Goal: Task Accomplishment & Management: Manage account settings

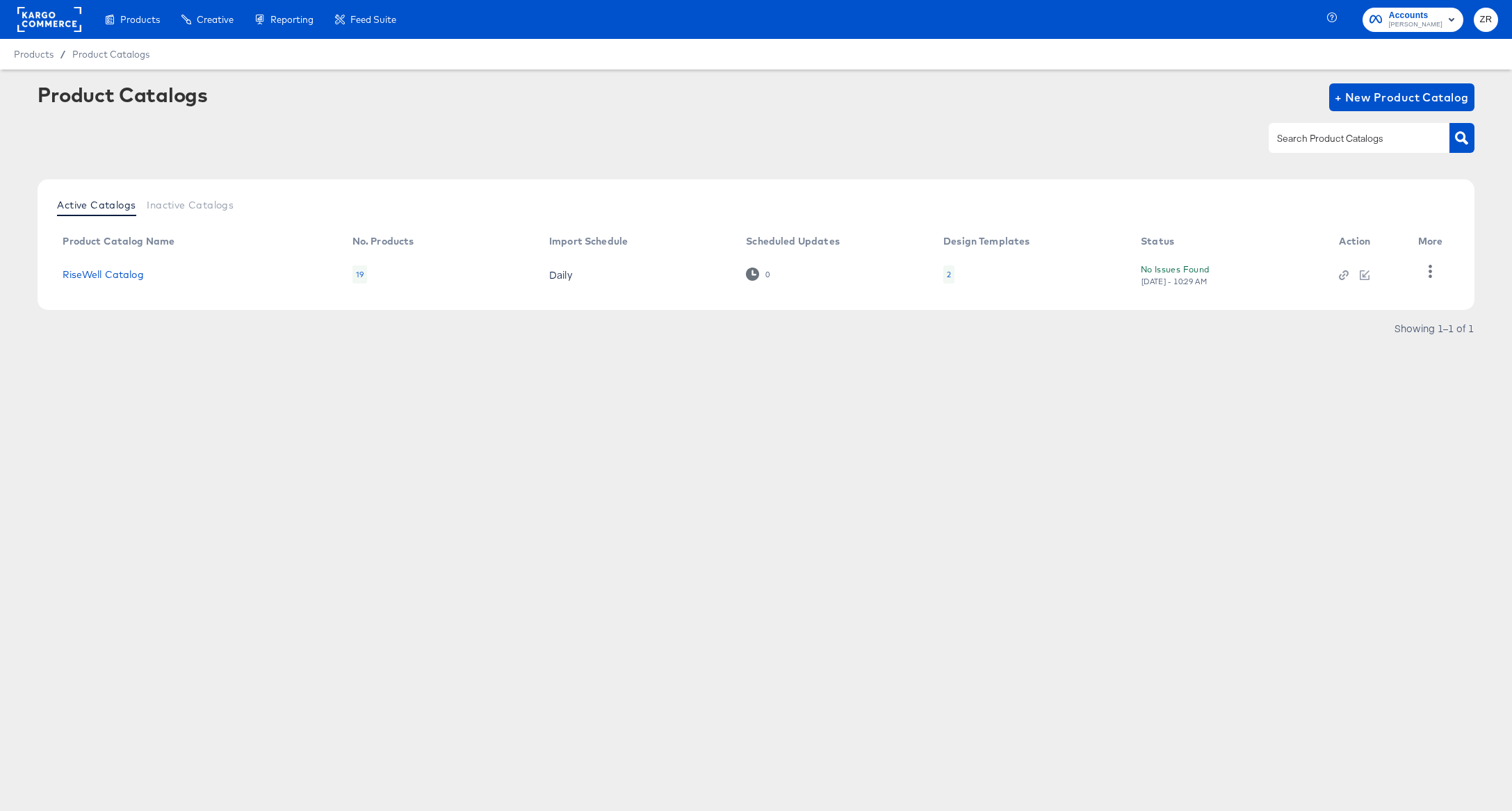
click at [1426, 13] on span "Accounts" at bounding box center [1415, 15] width 54 height 15
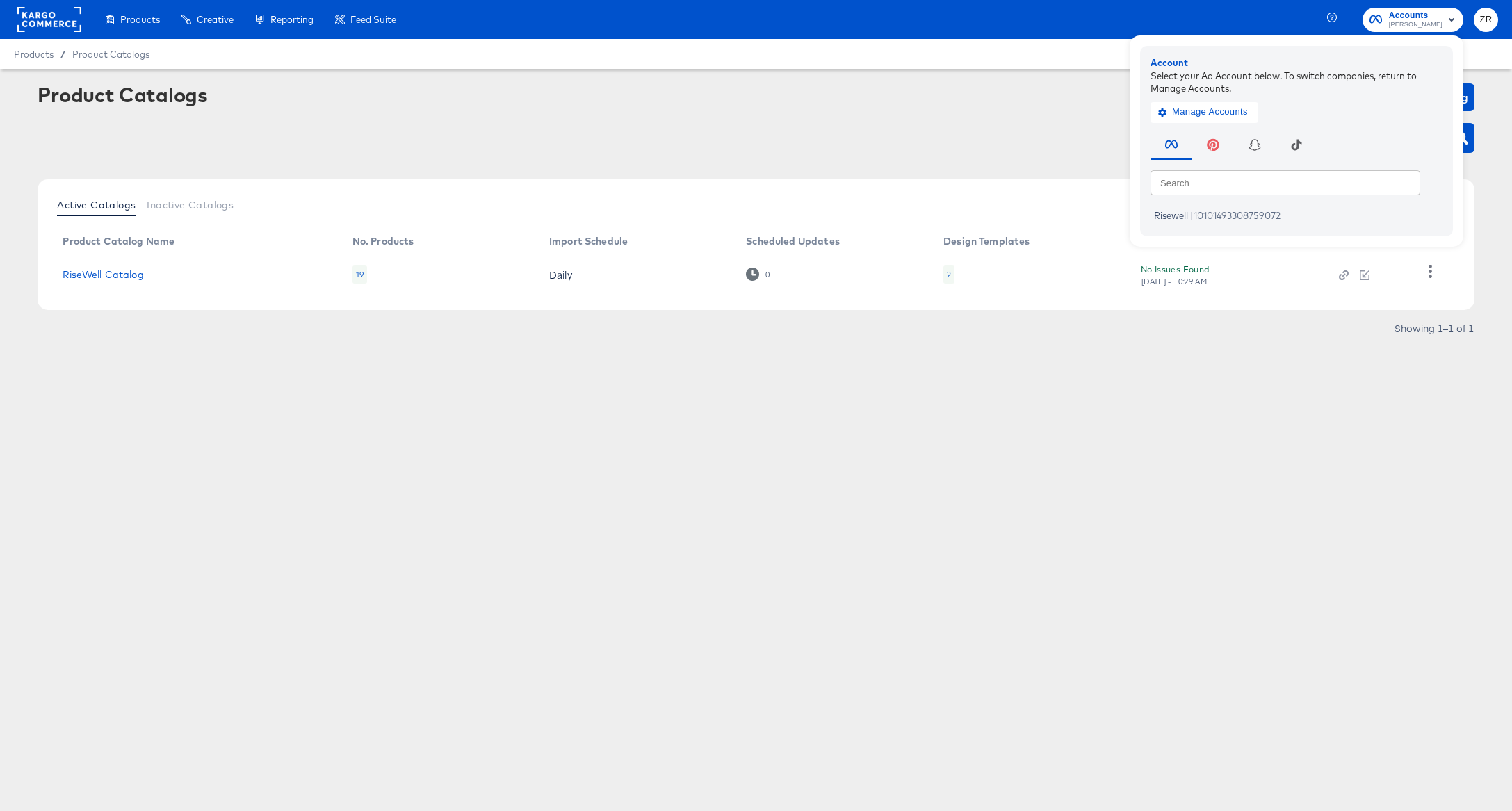
click at [878, 114] on div "Product Catalogs + New Product Catalog" at bounding box center [755, 125] width 1436 height 84
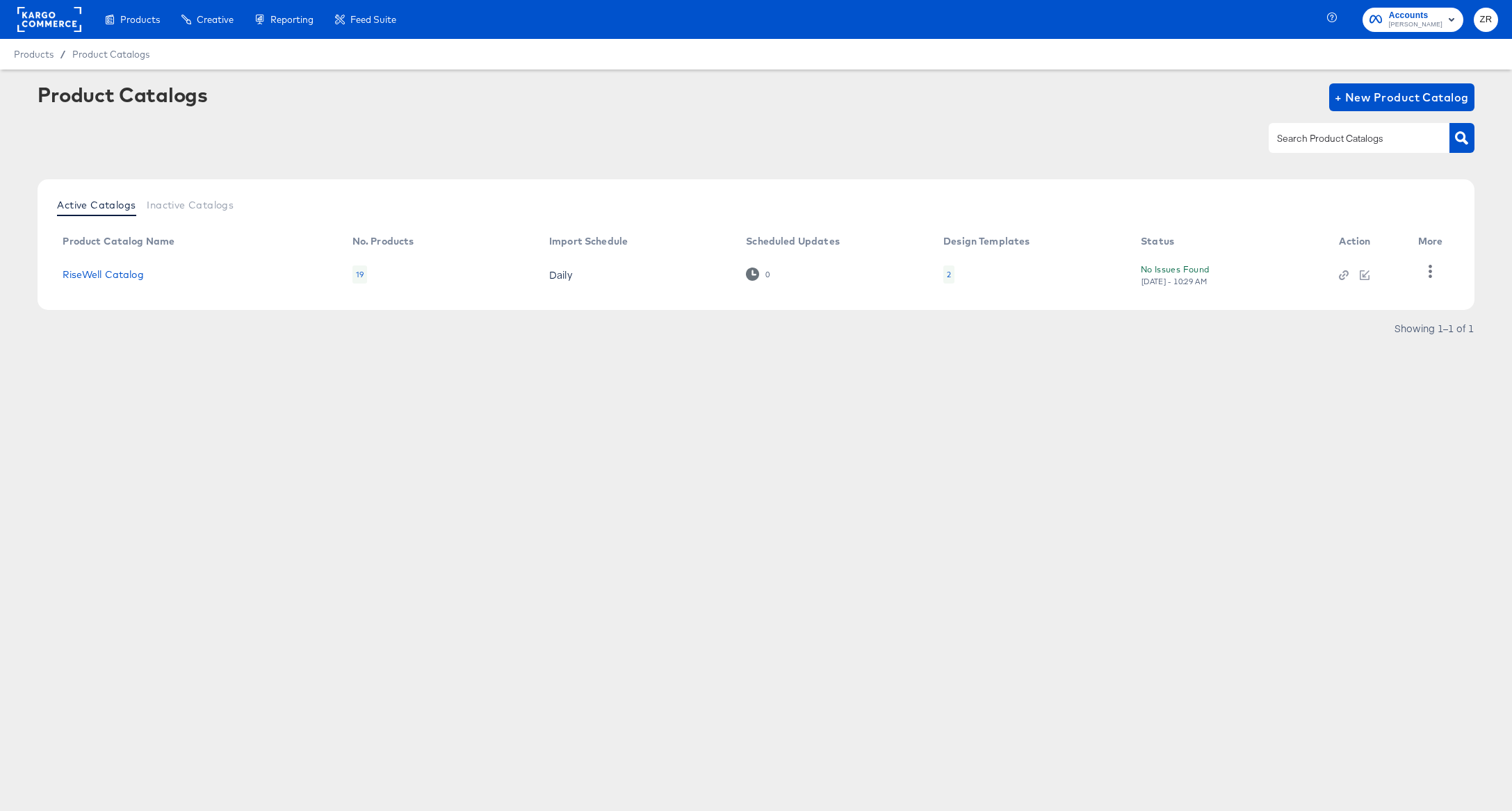
click at [76, 25] on rect at bounding box center [49, 20] width 63 height 25
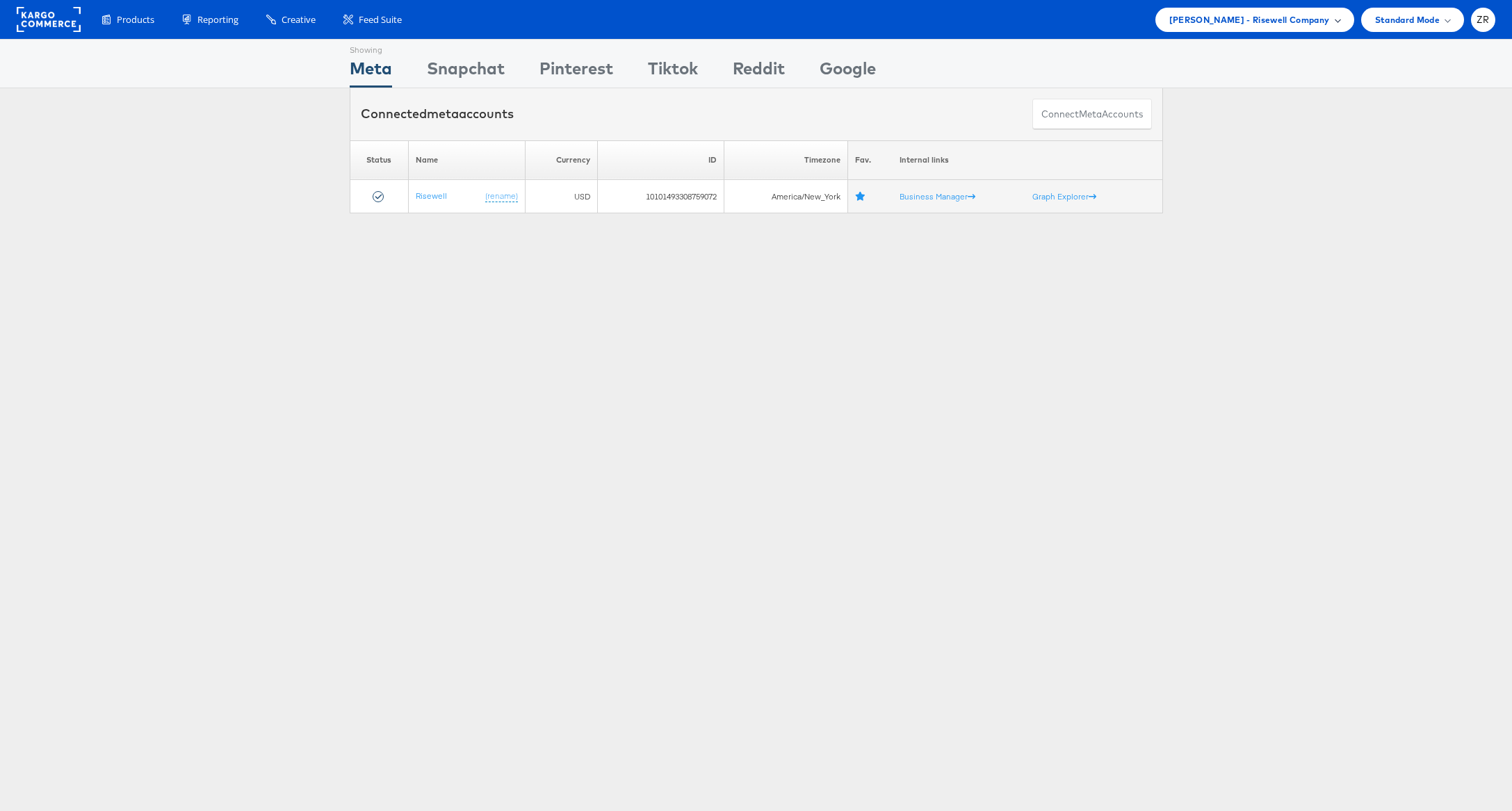
click at [1324, 23] on span "Mason - Risewell Company" at bounding box center [1249, 20] width 161 height 15
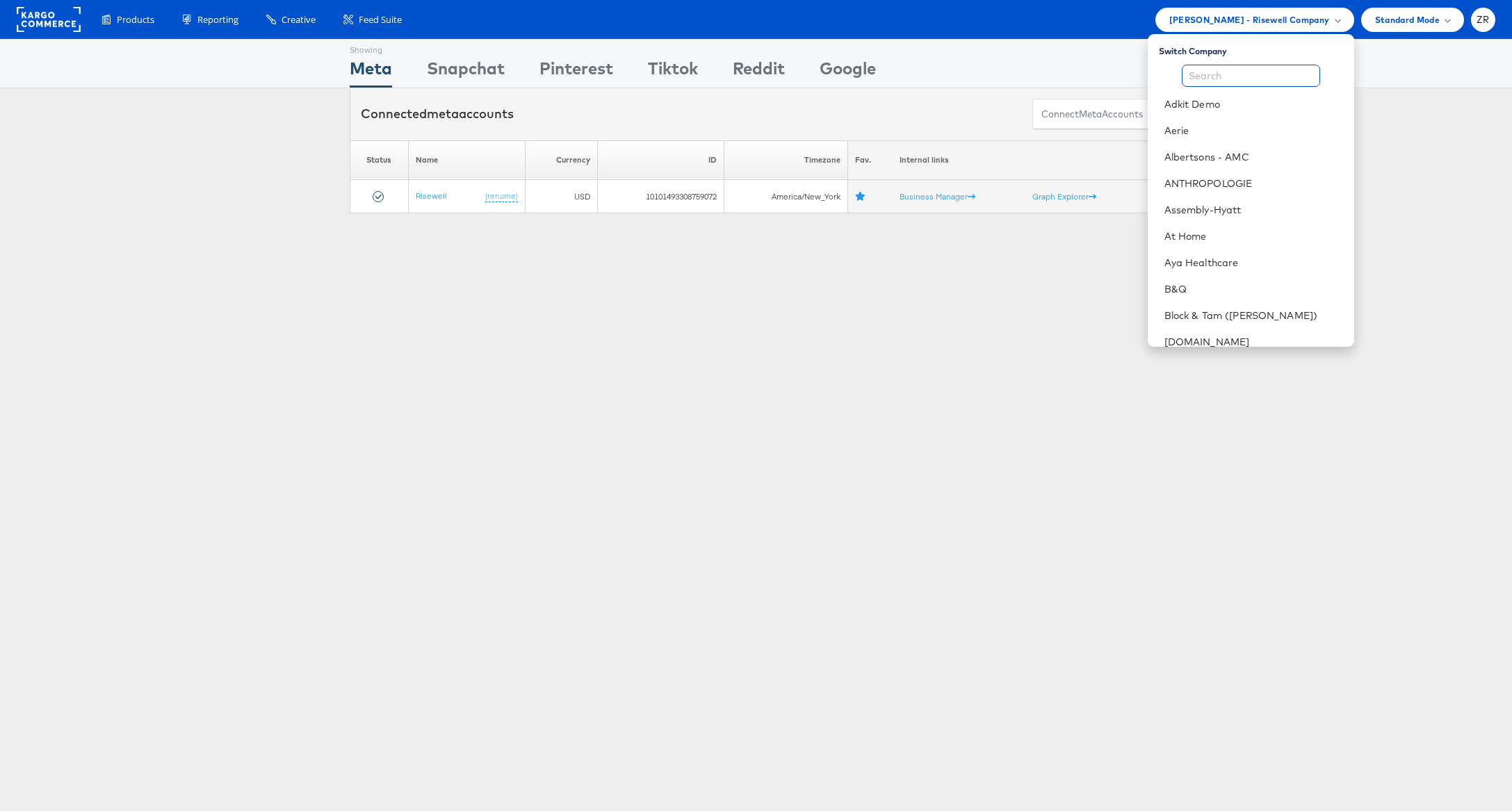
click at [1260, 76] on input "text" at bounding box center [1251, 75] width 138 height 23
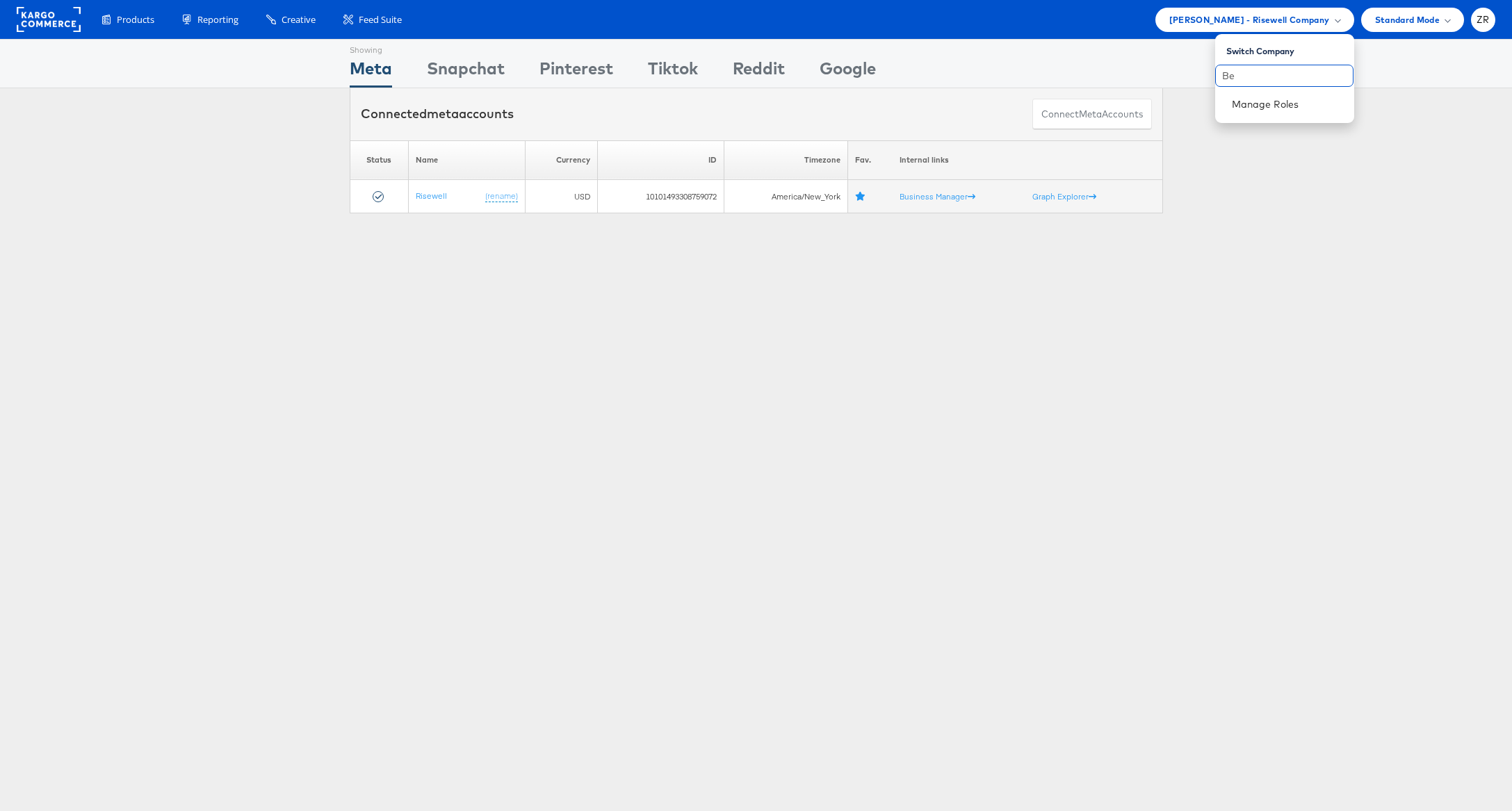
type input "B"
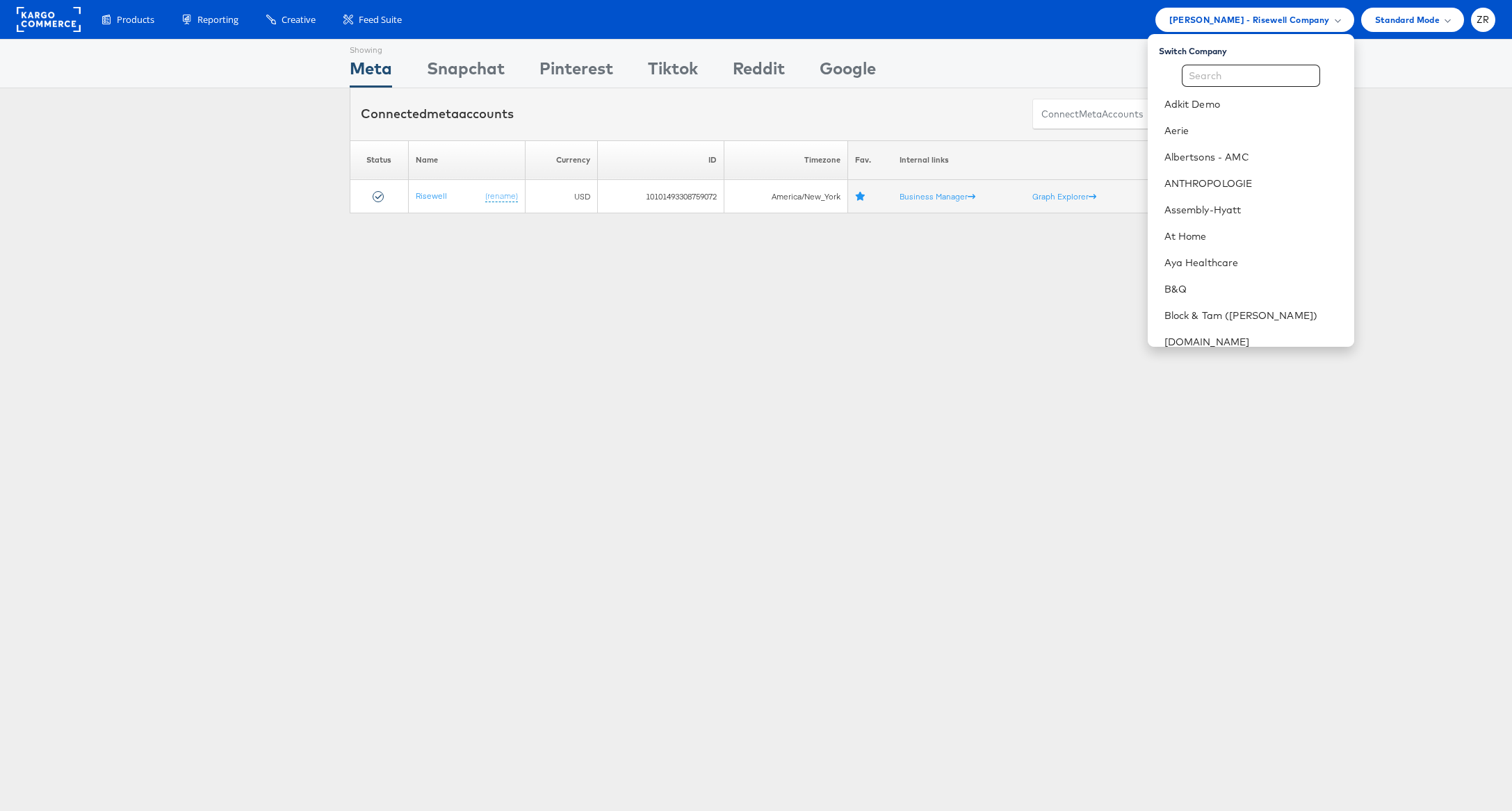
click at [667, 308] on div "Showing Meta Showing Snapchat Showing Pinterest Showing Tiktok Showing Reddit S…" at bounding box center [756, 386] width 1512 height 695
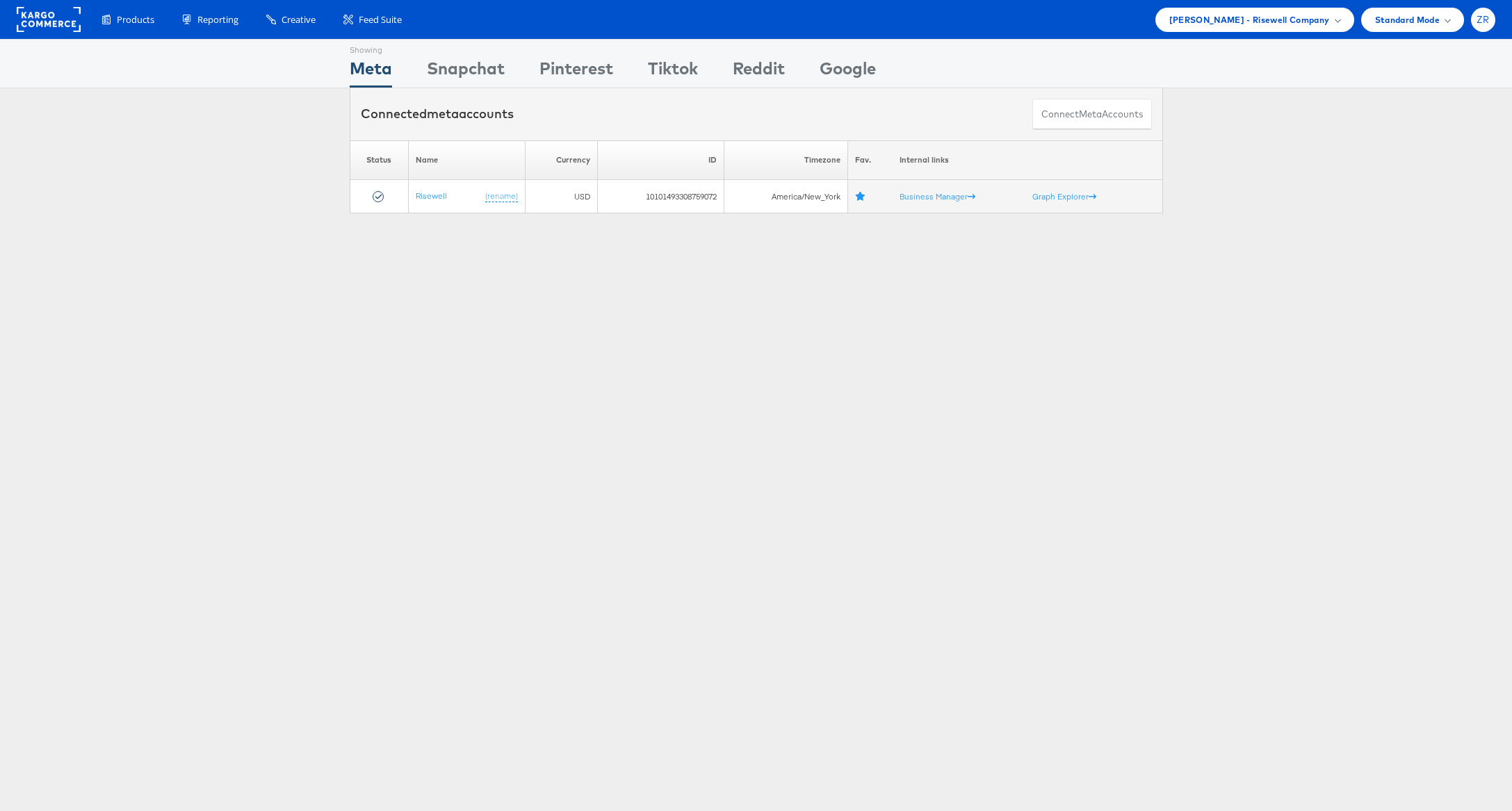
click at [1484, 15] on span "ZR" at bounding box center [1482, 20] width 14 height 9
click at [1401, 131] on link "Internal Dashboard" at bounding box center [1424, 132] width 119 height 14
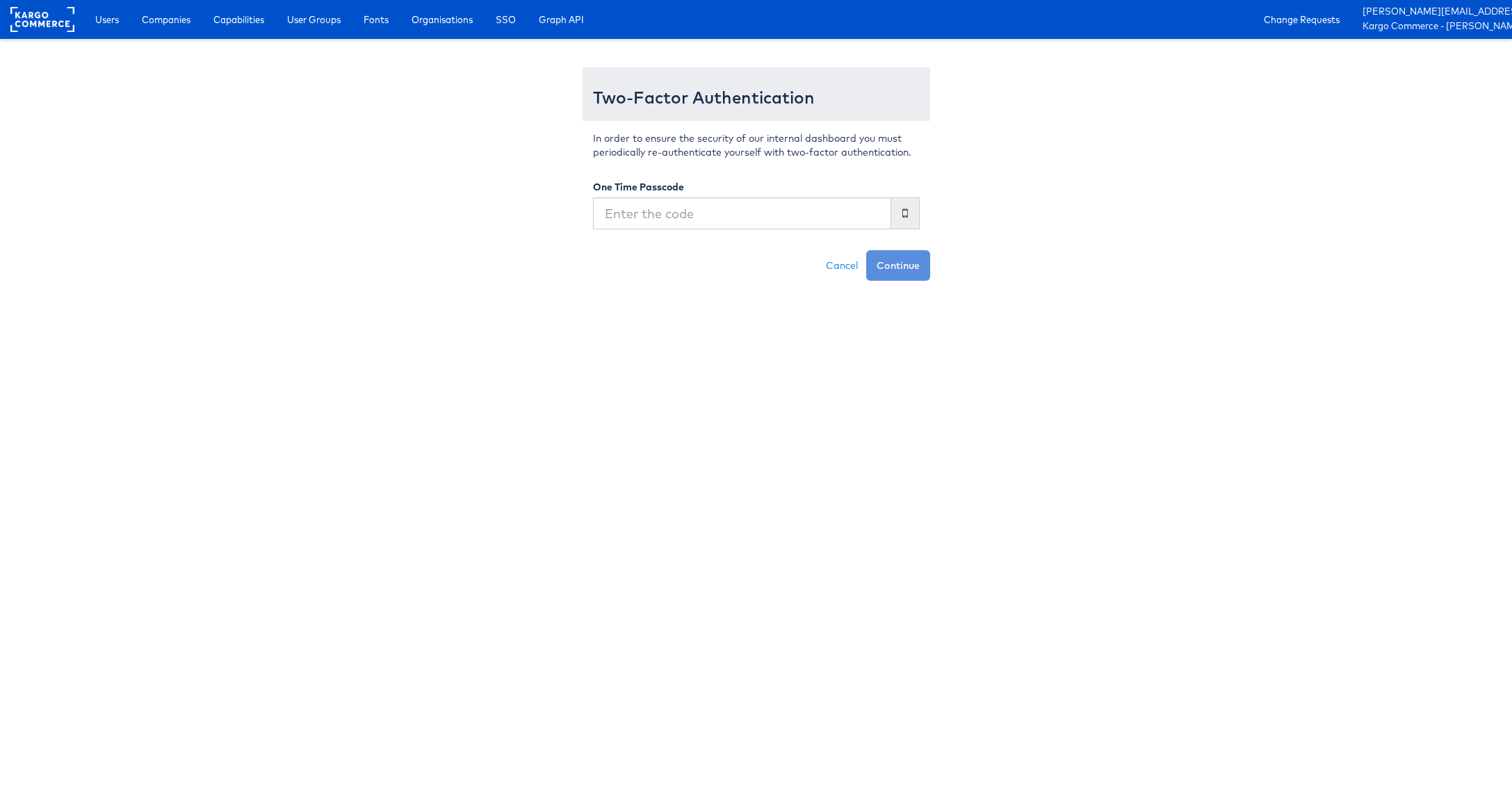
click at [805, 217] on input "text" at bounding box center [742, 213] width 298 height 32
type input "k"
type input "381836"
click at [866, 250] on button "Continue" at bounding box center [898, 266] width 63 height 31
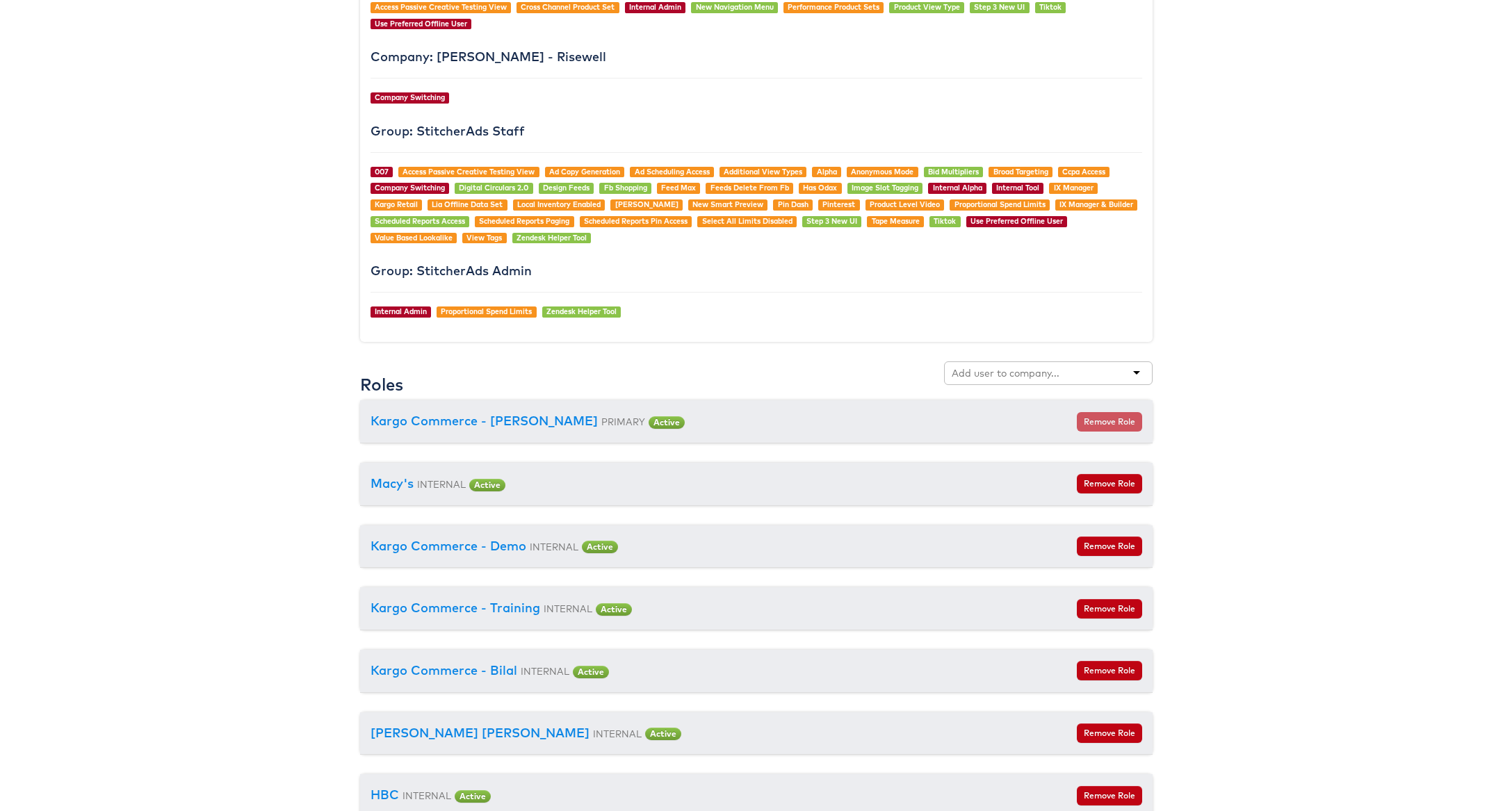
scroll to position [1306, 0]
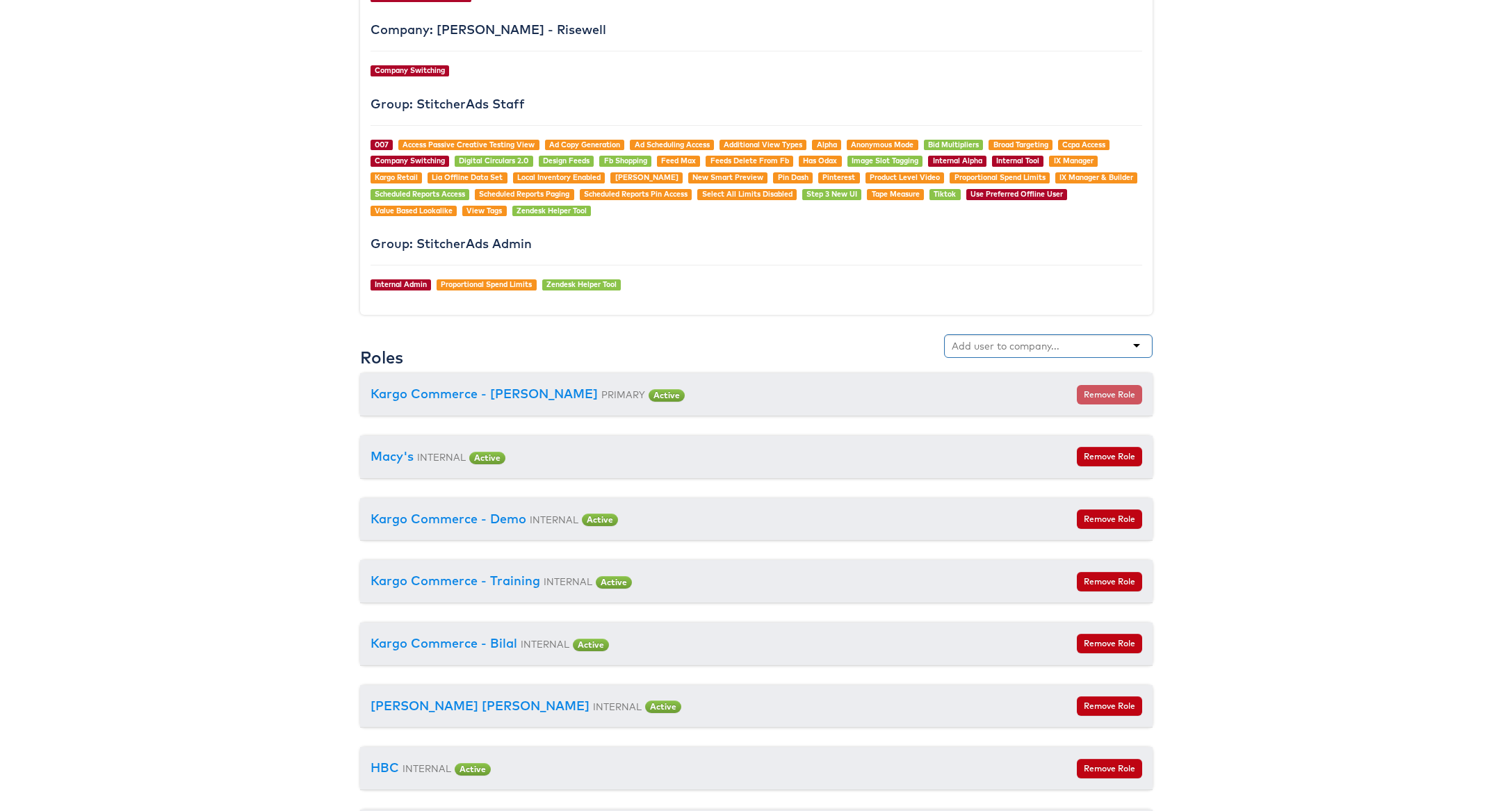
click at [992, 353] on input "text" at bounding box center [1006, 346] width 110 height 14
type input "e"
type input "Belk"
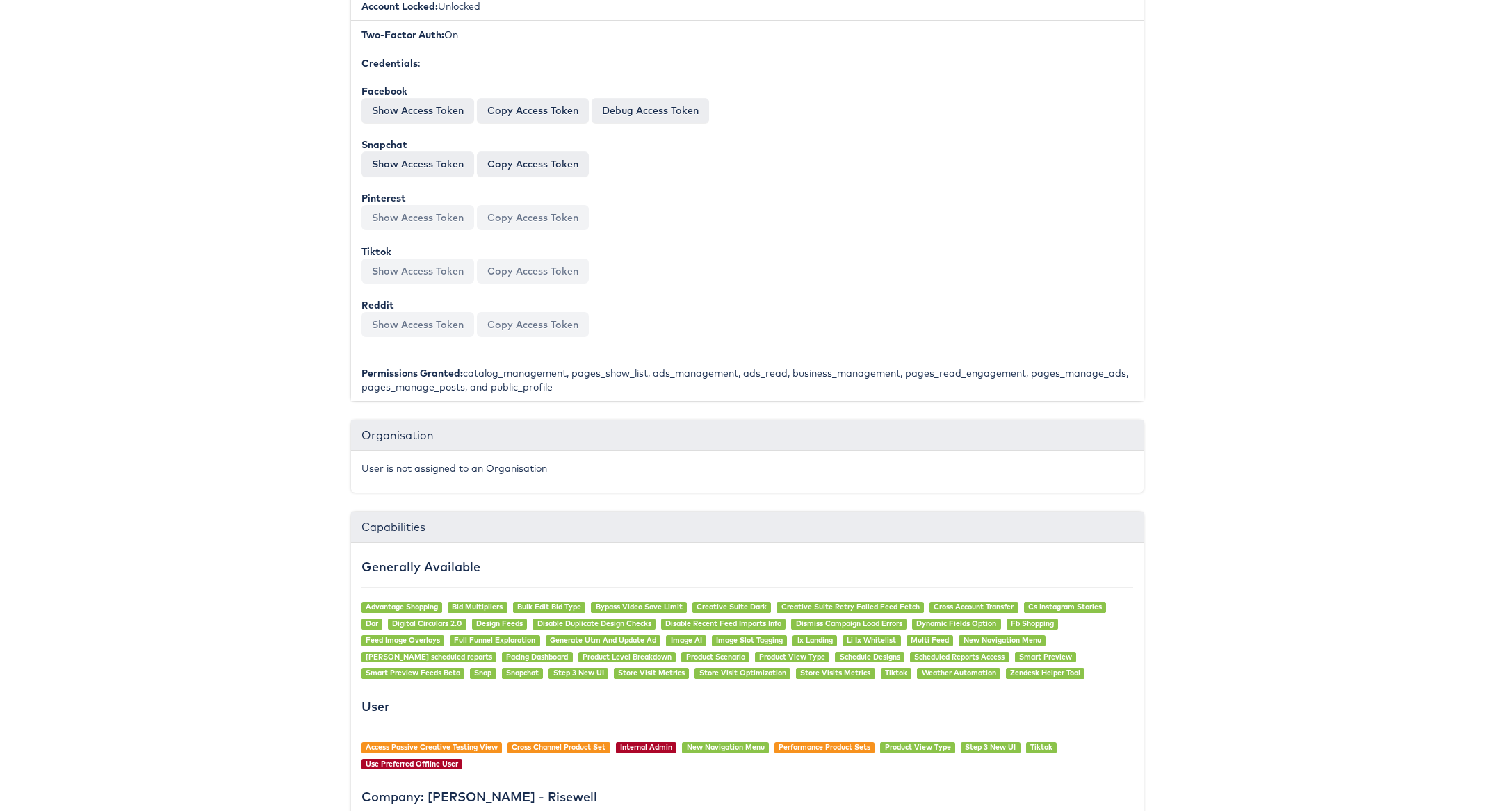
scroll to position [0, 9]
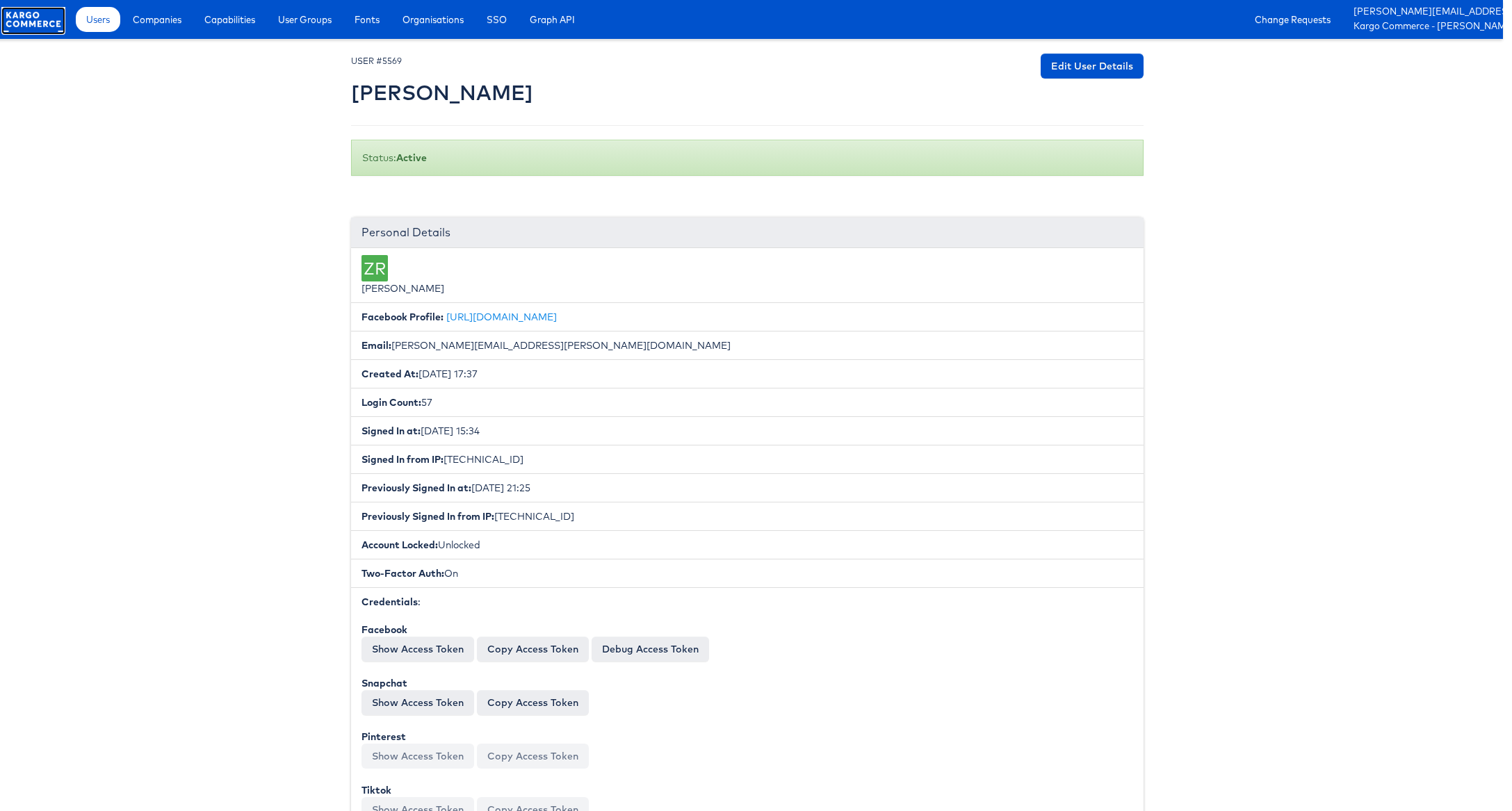
click at [5, 20] on rect at bounding box center [34, 20] width 63 height 25
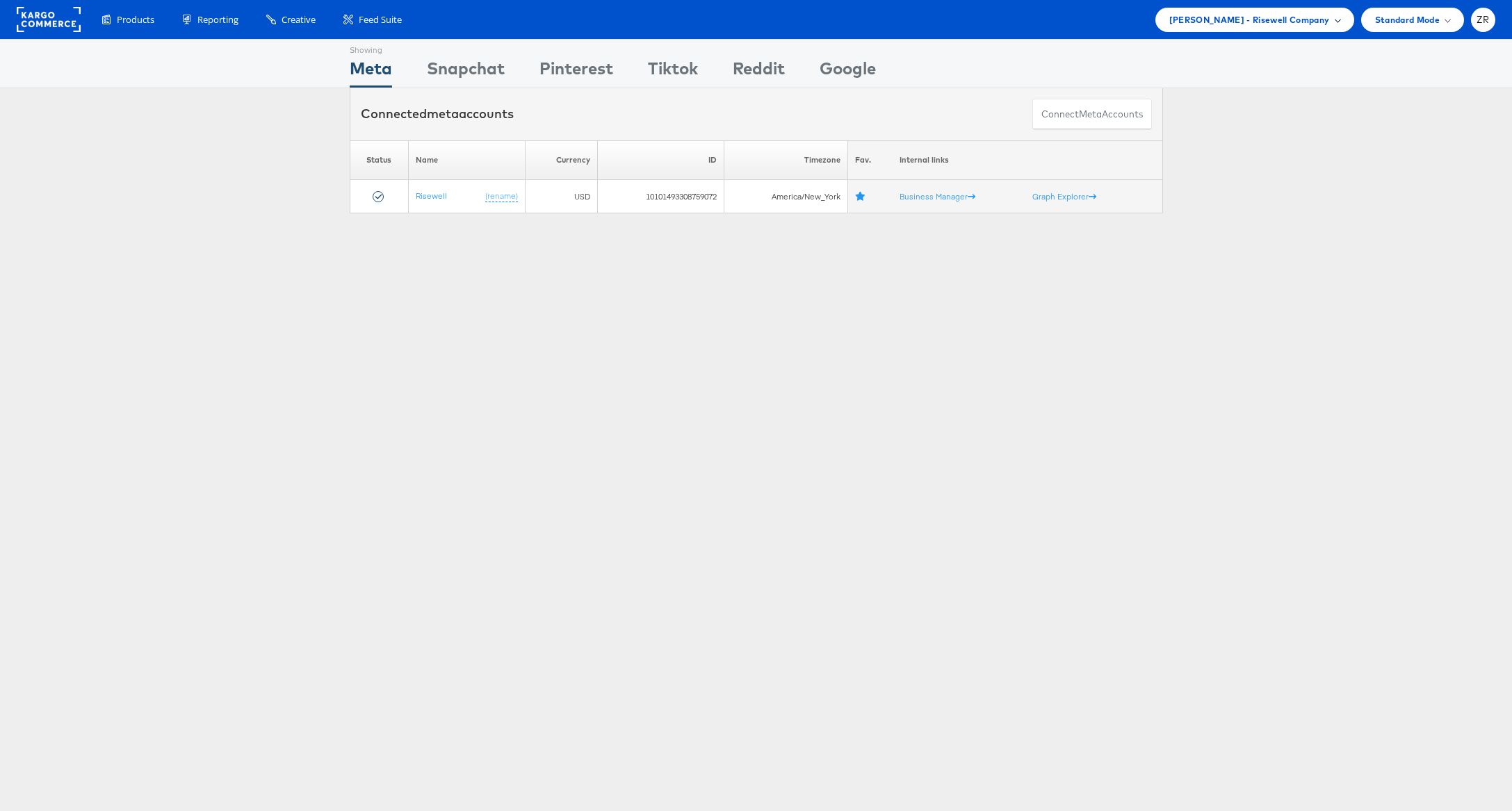
click at [1321, 31] on div "Mason - Risewell Company" at bounding box center [1253, 19] width 199 height 24
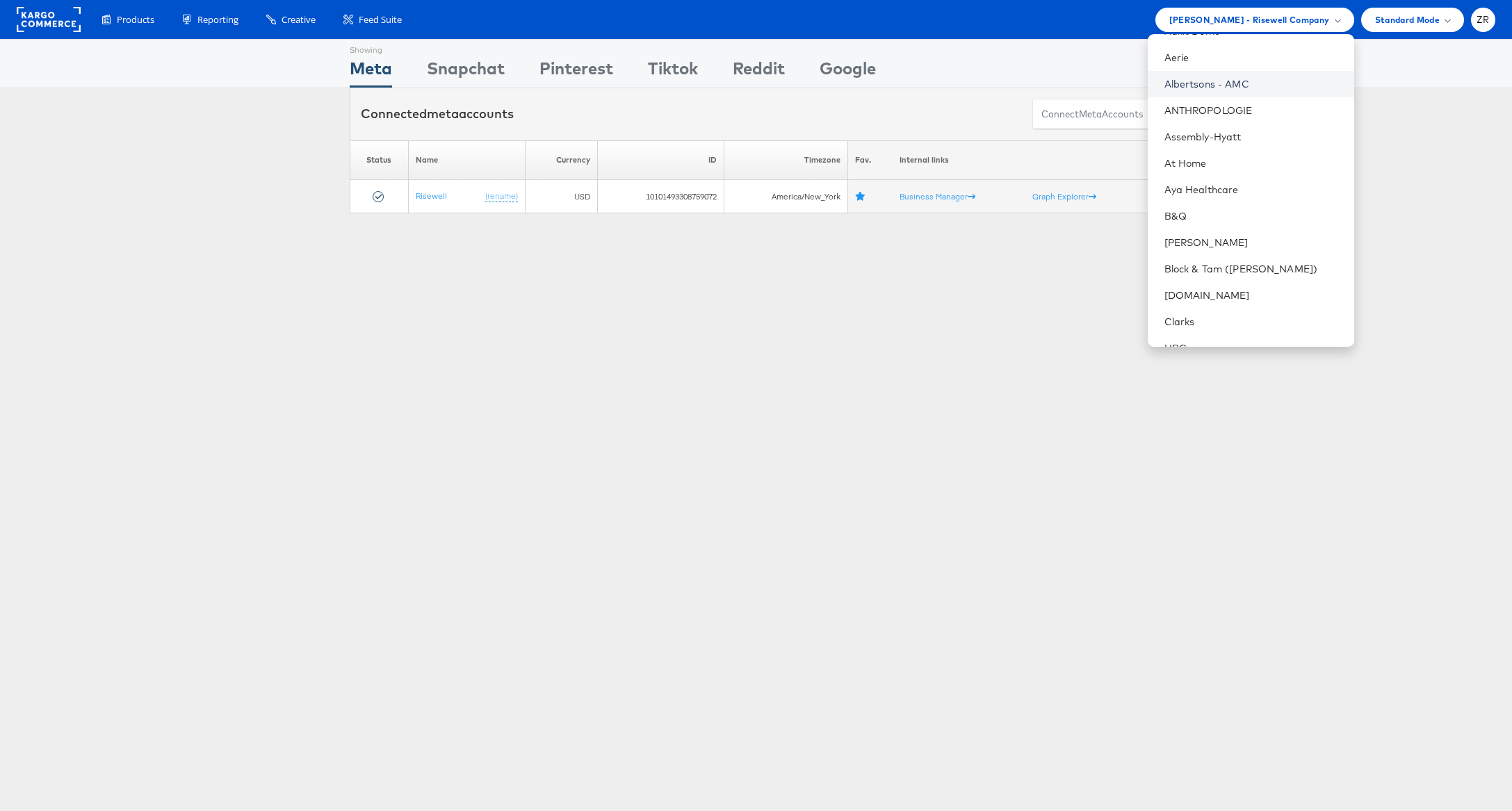
scroll to position [75, 0]
click at [1217, 233] on link "Belk" at bounding box center [1253, 239] width 179 height 14
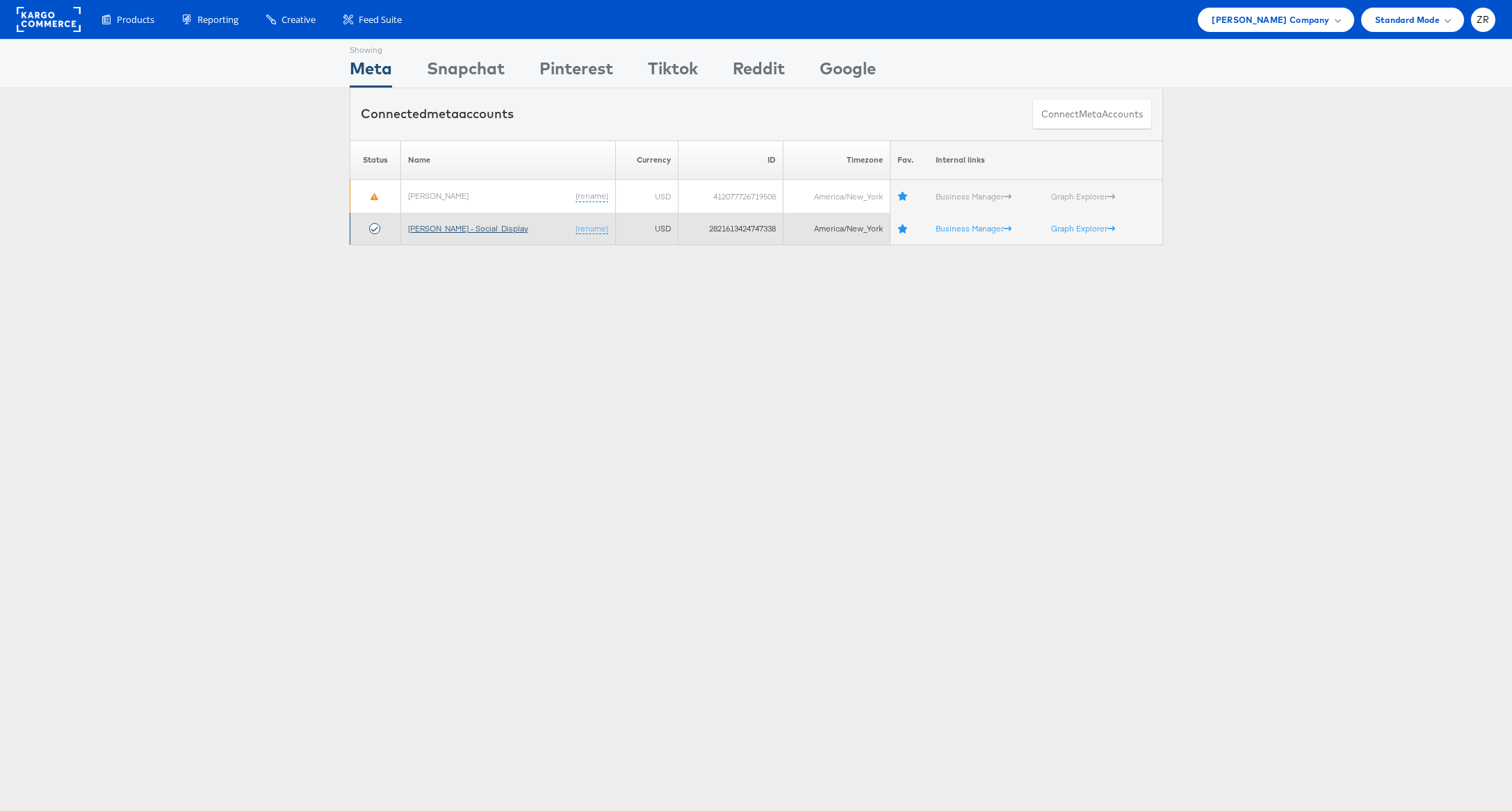
click at [463, 230] on link "[PERSON_NAME] - Social_Display" at bounding box center [468, 228] width 121 height 10
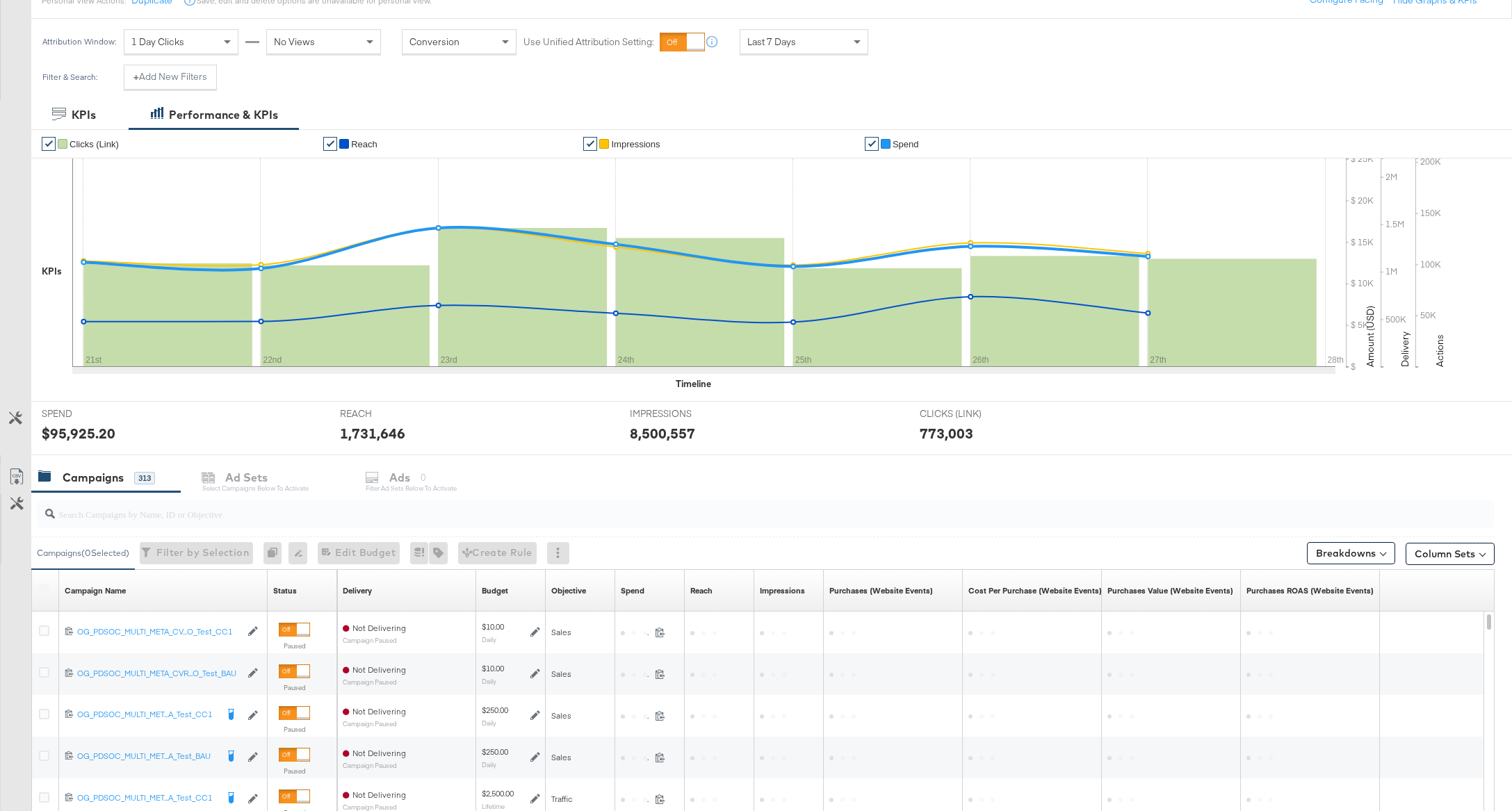
scroll to position [242, 0]
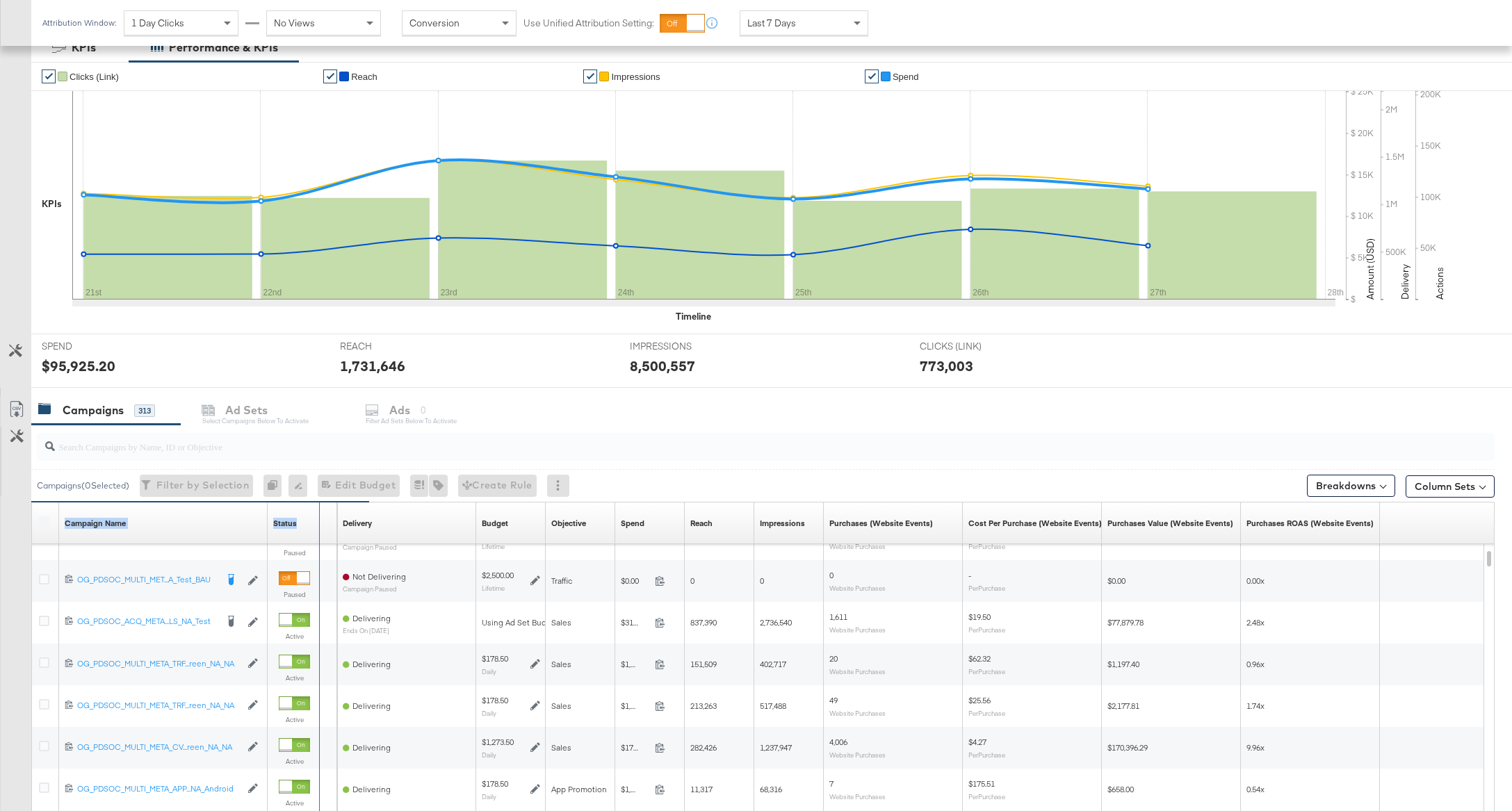
drag, startPoint x: 266, startPoint y: 530, endPoint x: 361, endPoint y: 540, distance: 95.5
click at [32, 503] on div "Campaign Name Sorting Unavailable Status Sorting Unavailable Delivery Sorting U…" at bounding box center [32, 503] width 0 height 0
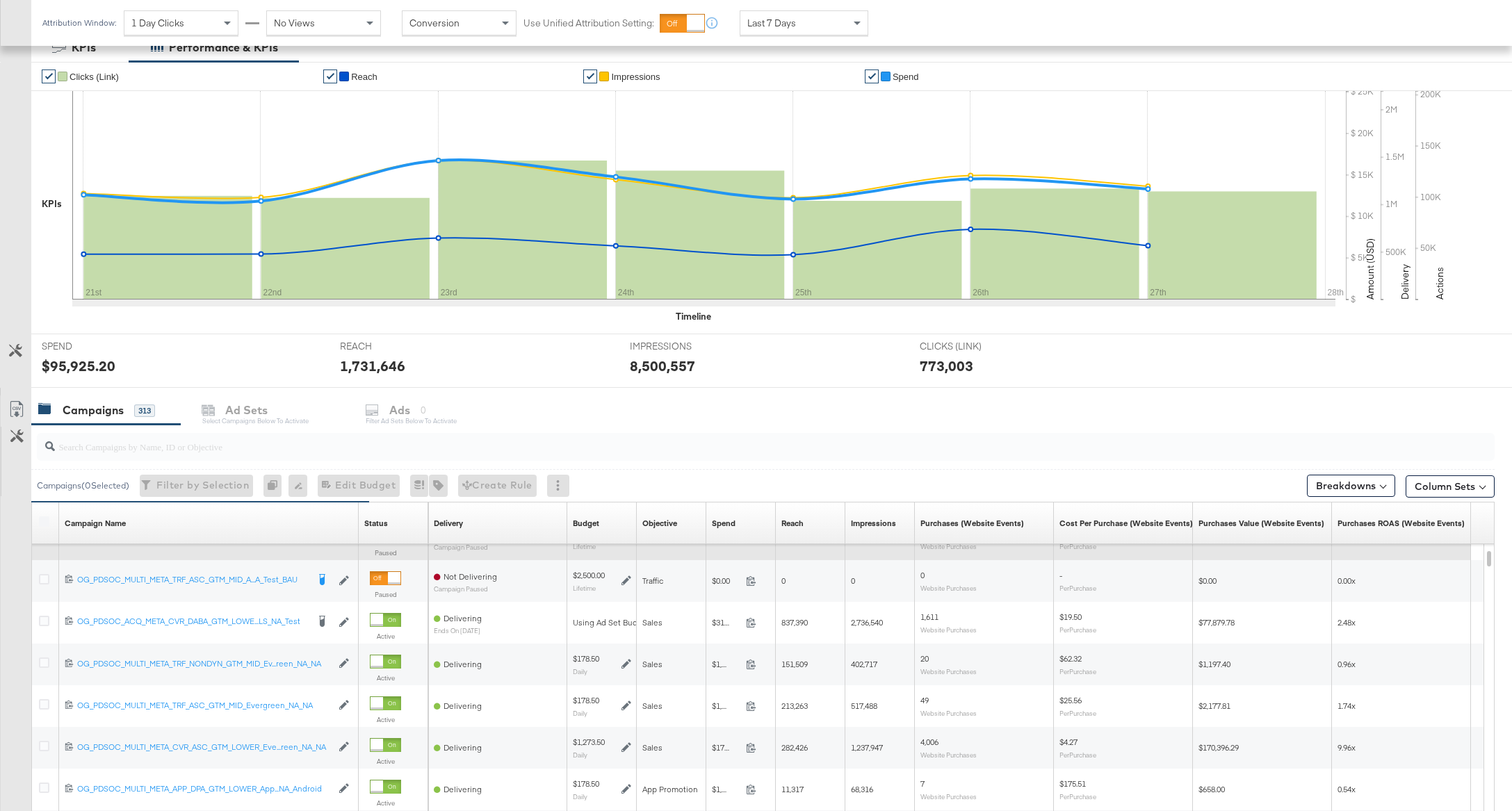
drag, startPoint x: 361, startPoint y: 540, endPoint x: 422, endPoint y: 556, distance: 63.1
click at [422, 556] on div "Campaign Name Sorting Unavailable Status Sorting Unavailable Delivery Sorting U…" at bounding box center [763, 695] width 1463 height 386
drag, startPoint x: 356, startPoint y: 524, endPoint x: 501, endPoint y: 552, distance: 147.7
click at [501, 552] on div "Campaign Name Sorting Unavailable Status Sorting Unavailable Delivery Sorting U…" at bounding box center [763, 695] width 1463 height 386
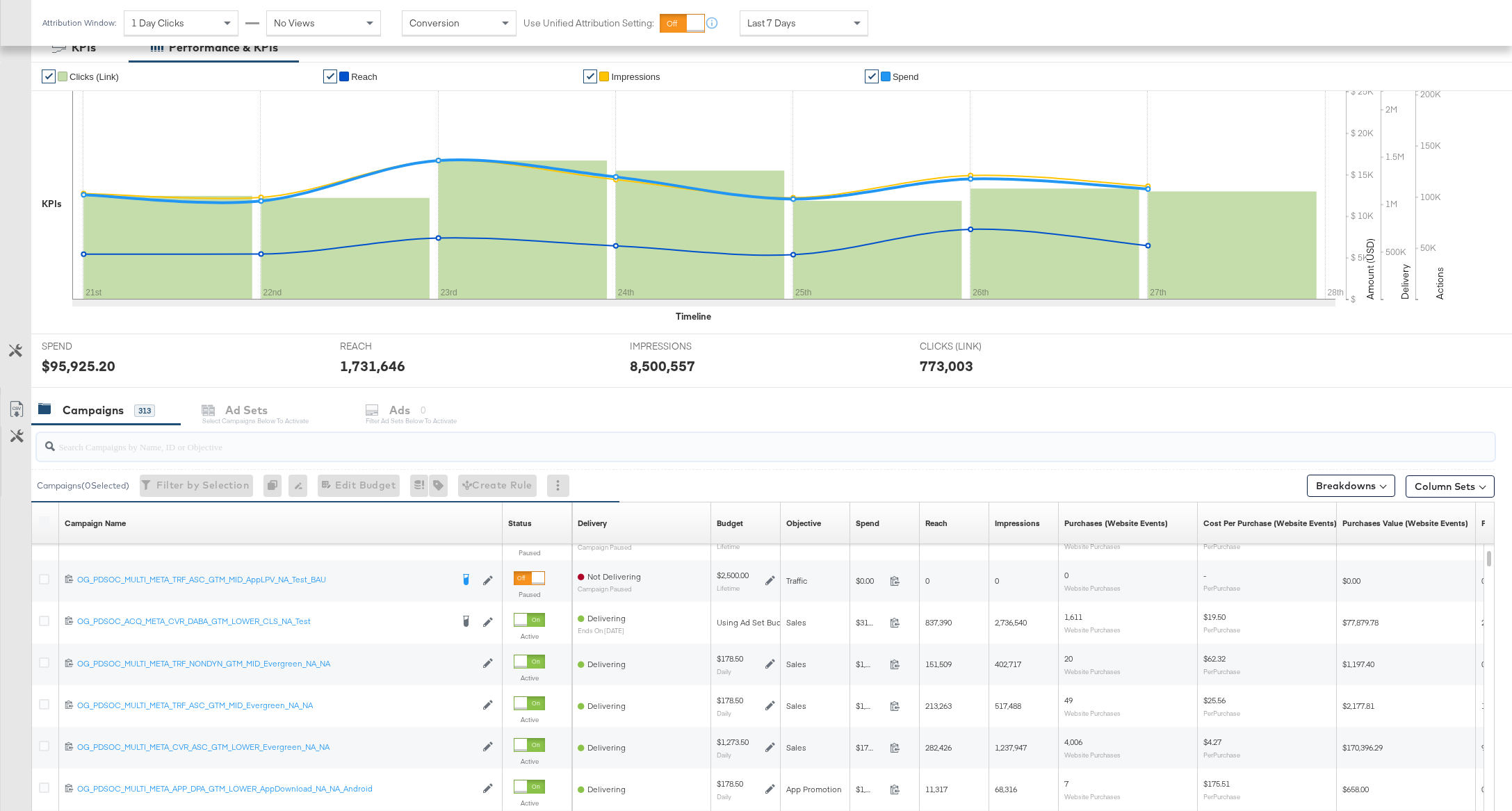
click at [230, 441] on input "search" at bounding box center [707, 441] width 1304 height 27
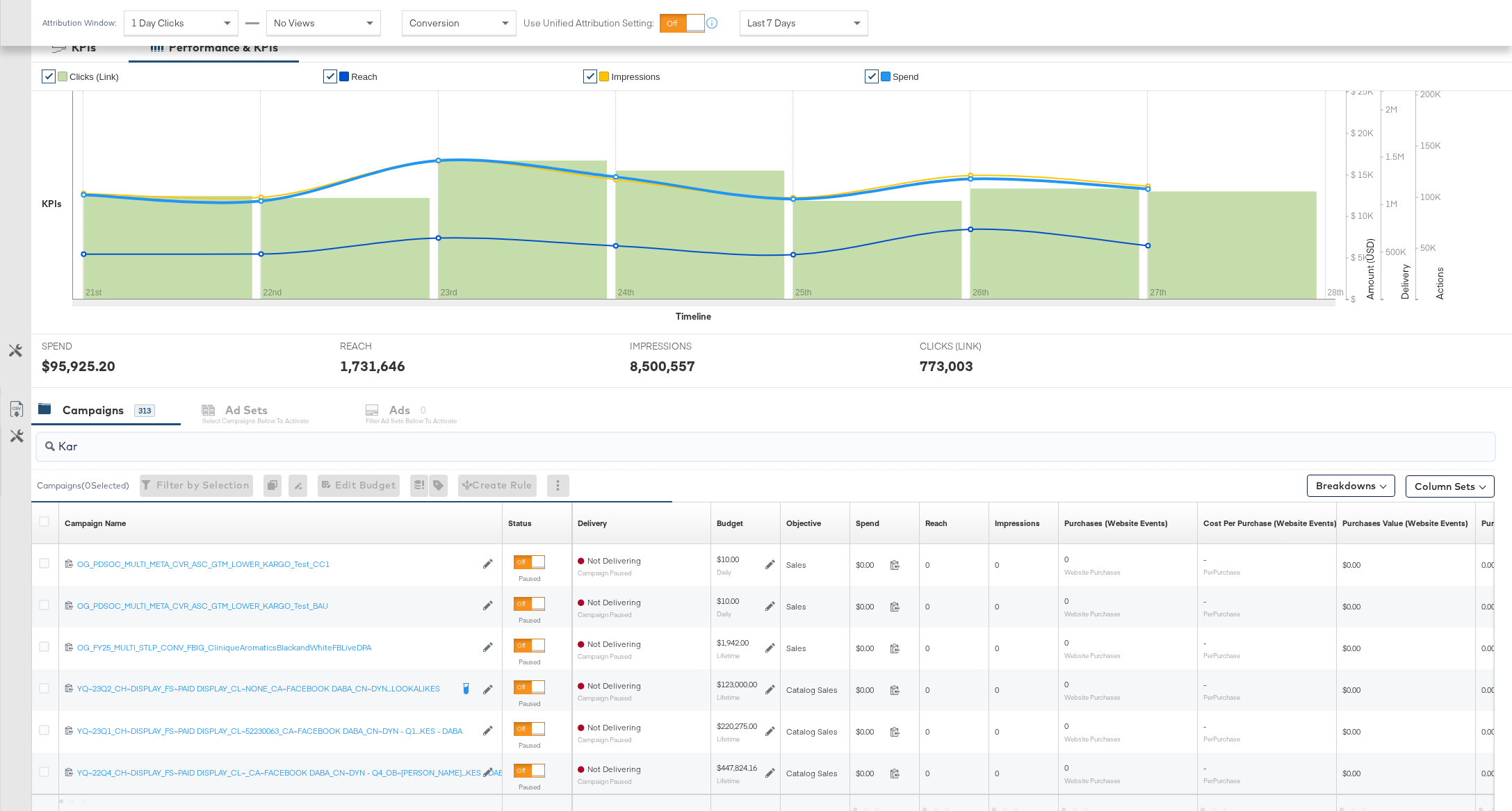
scroll to position [205, 0]
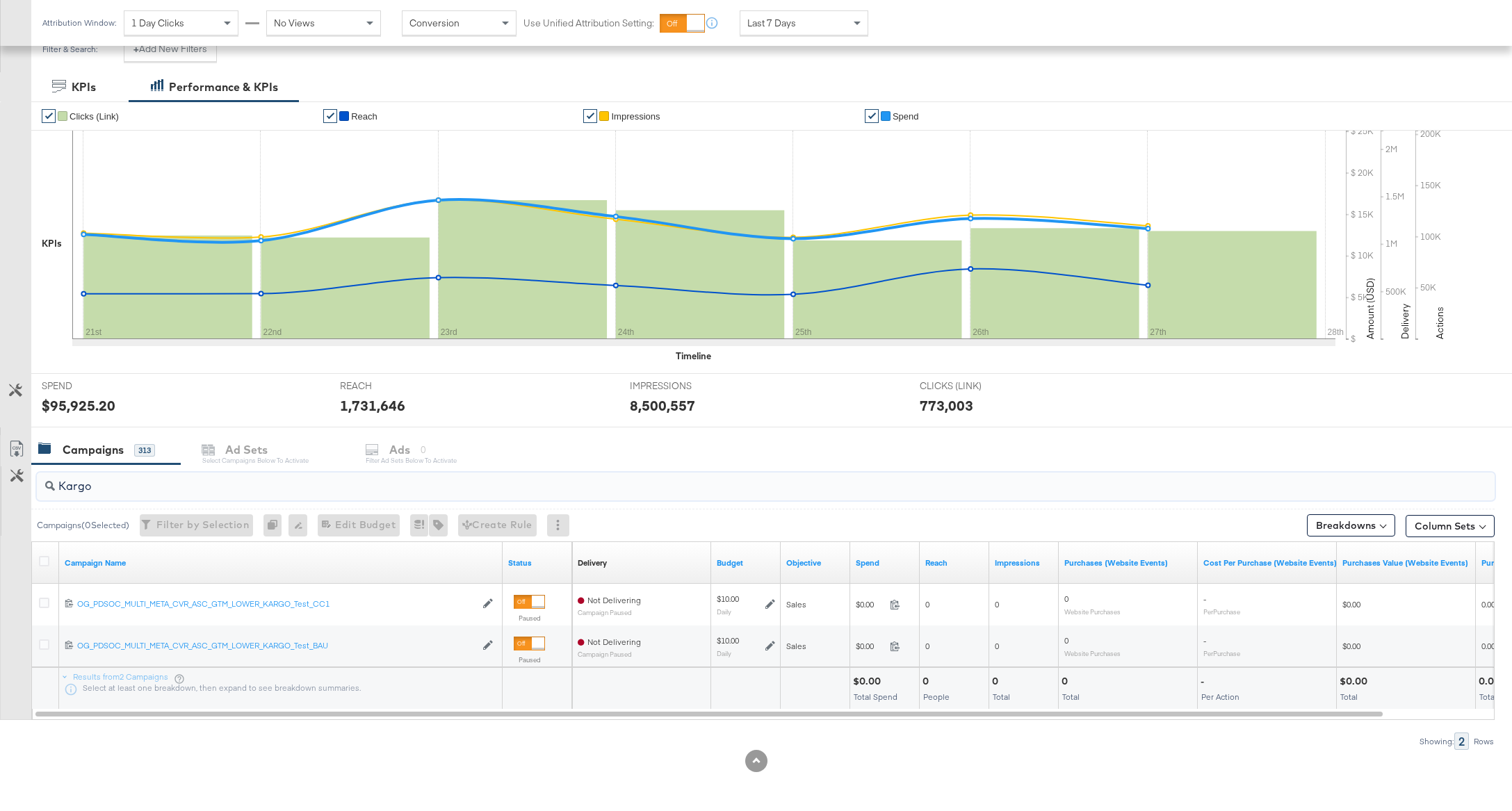
type input "Kargo"
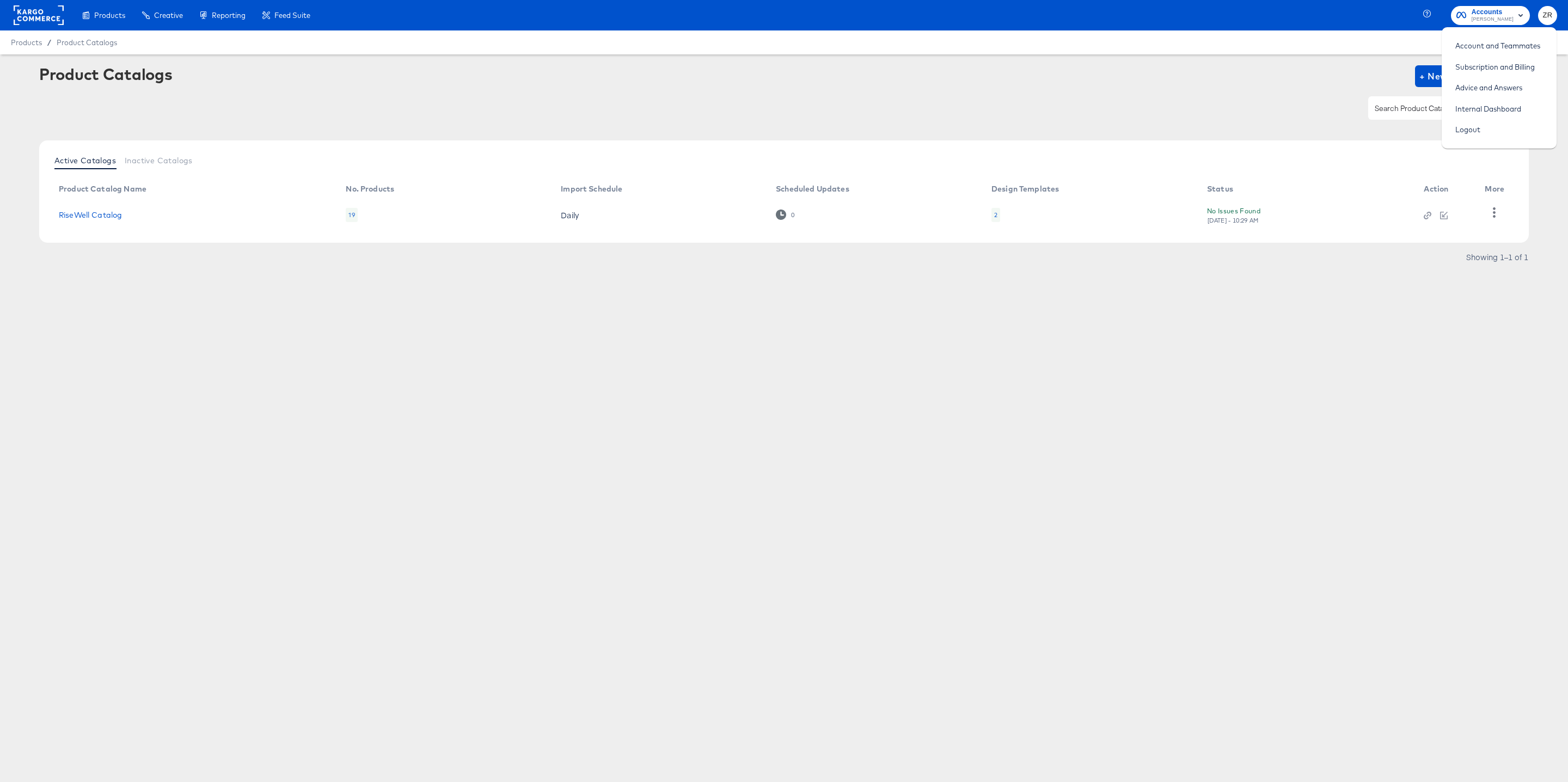
click at [306, 98] on div at bounding box center [784, 108] width 1489 height 24
click at [1504, 14] on span "Accounts" at bounding box center [1492, 12] width 42 height 11
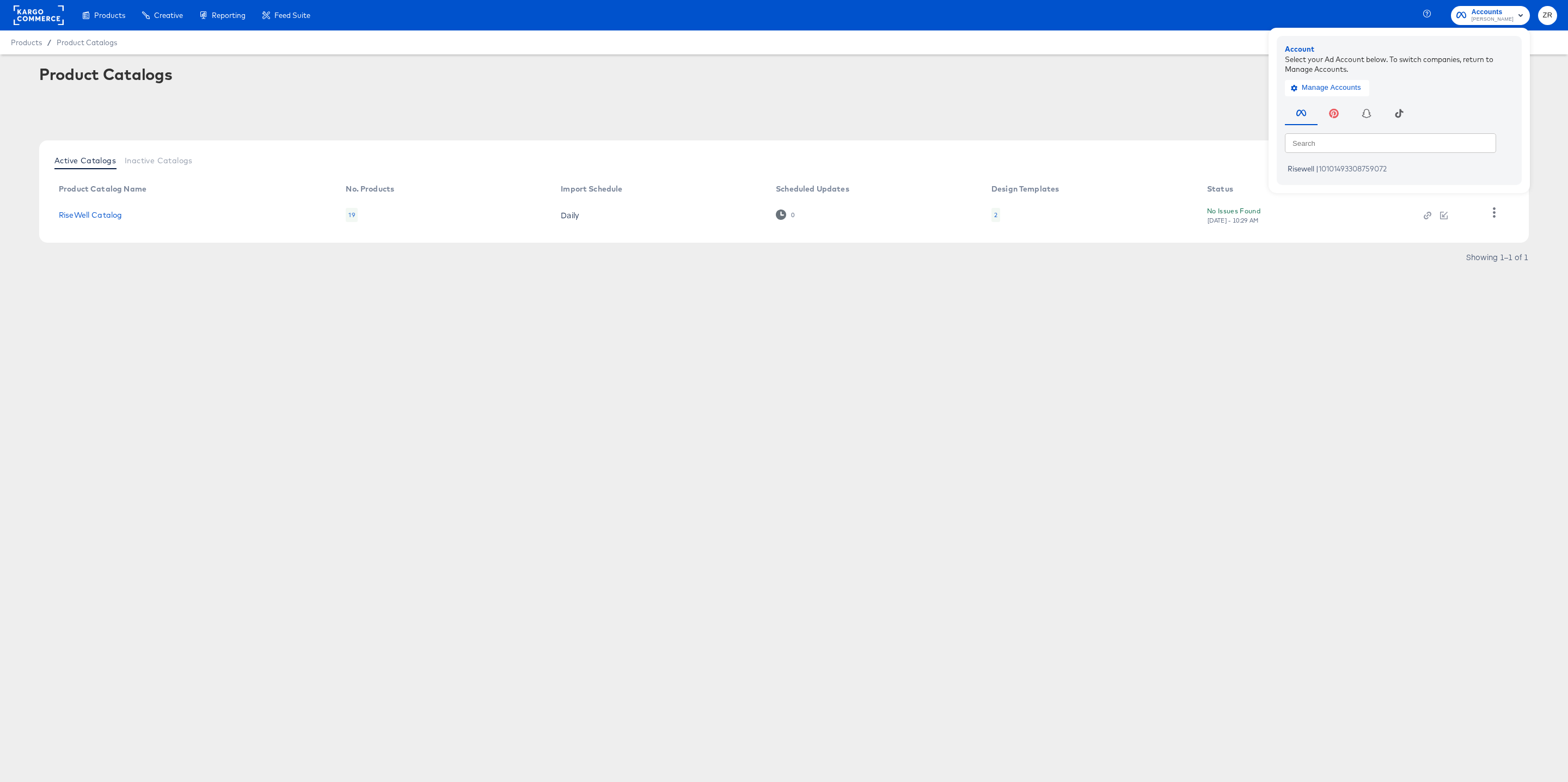
click at [1078, 89] on div "Product Catalogs + New Product Catalog" at bounding box center [784, 98] width 1489 height 66
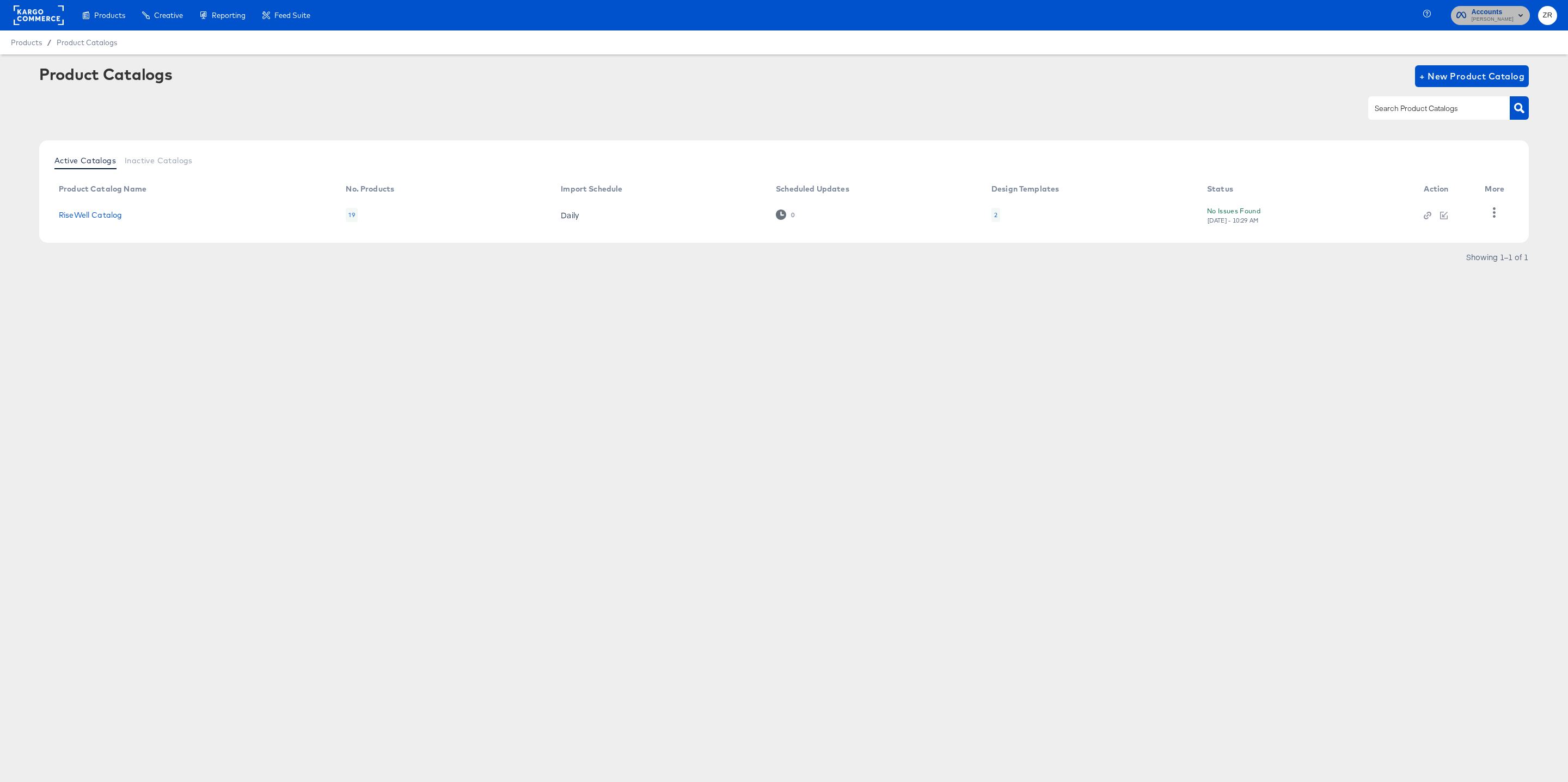
click at [1495, 16] on span "Mason - Risewell" at bounding box center [1492, 19] width 42 height 9
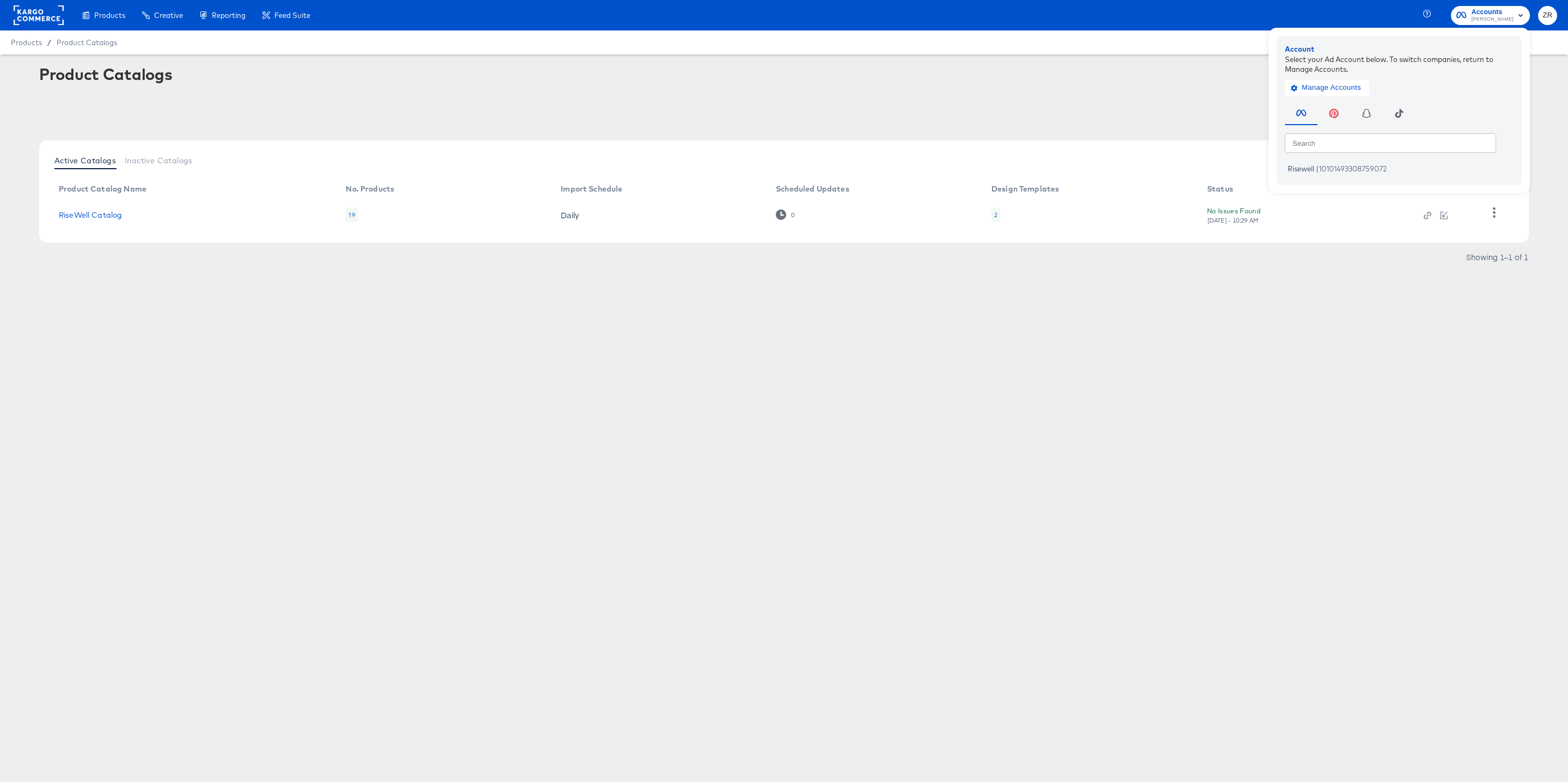
click at [1130, 107] on div at bounding box center [784, 108] width 1489 height 24
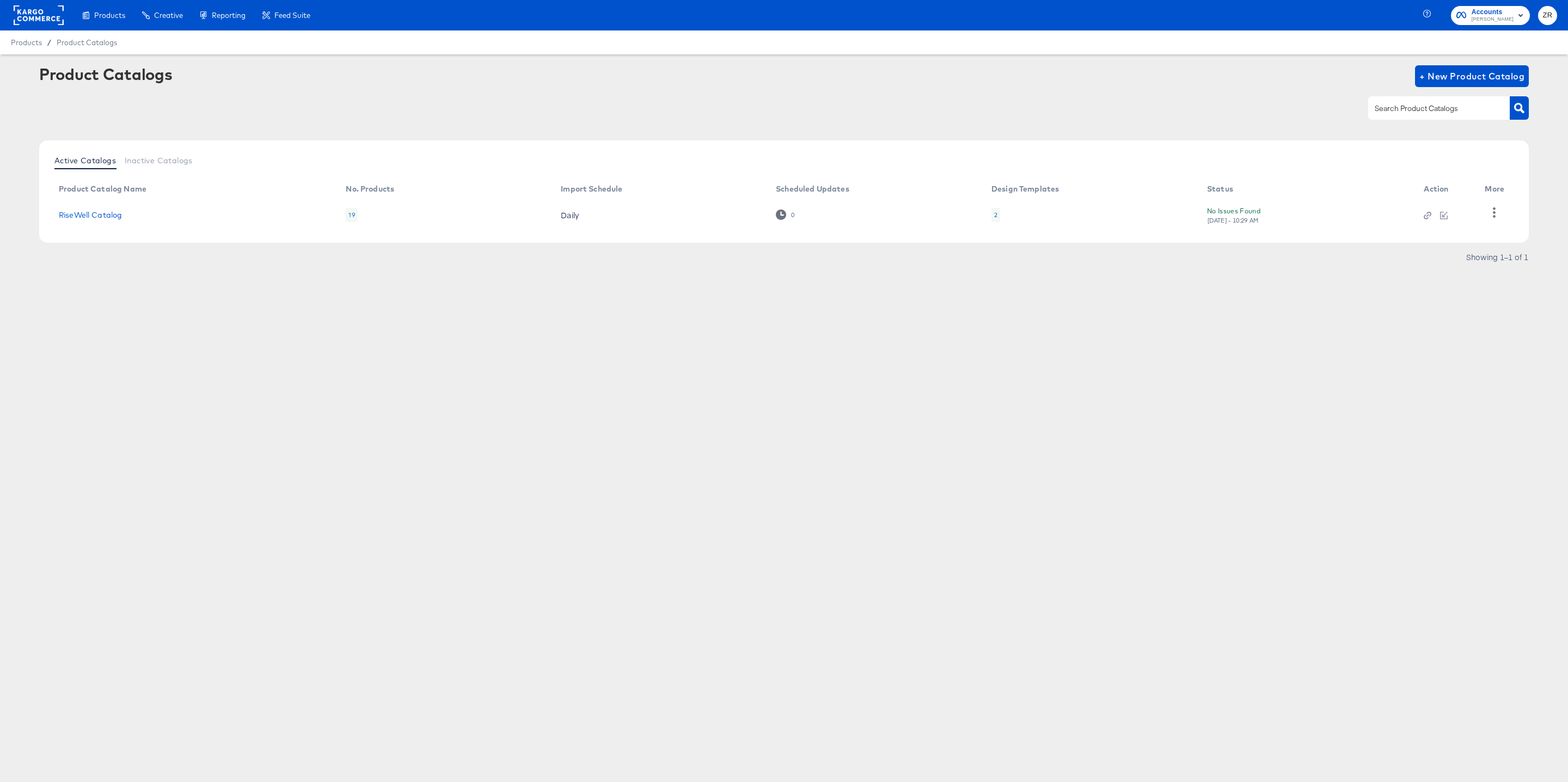
click at [1547, 19] on span "ZR" at bounding box center [1547, 16] width 11 height 13
click at [1326, 66] on div "Product Catalogs + New Product Catalog" at bounding box center [784, 76] width 1489 height 22
